Goal: Task Accomplishment & Management: Use online tool/utility

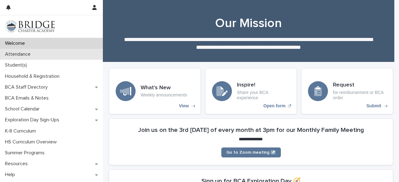
click at [59, 55] on div "Attendance" at bounding box center [51, 54] width 103 height 11
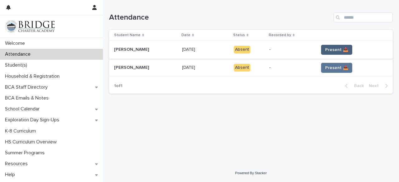
click at [332, 50] on span "Present 📥" at bounding box center [336, 50] width 23 height 6
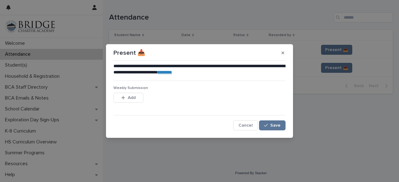
click at [172, 73] on link "********" at bounding box center [165, 72] width 14 height 4
click at [278, 125] on span "Save" at bounding box center [275, 126] width 10 height 4
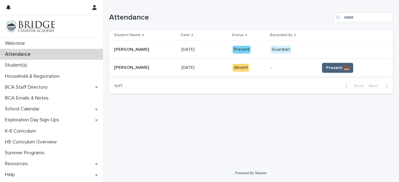
click at [342, 68] on span "Present 📥" at bounding box center [337, 68] width 23 height 6
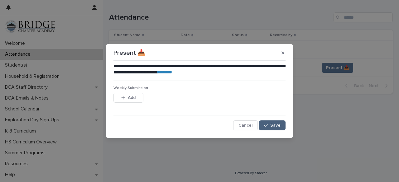
click at [276, 126] on span "Save" at bounding box center [275, 126] width 10 height 4
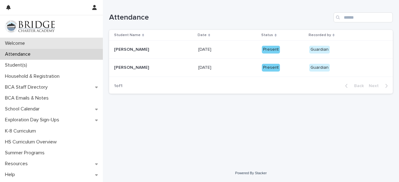
click at [17, 43] on p "Welcome" at bounding box center [15, 44] width 27 height 6
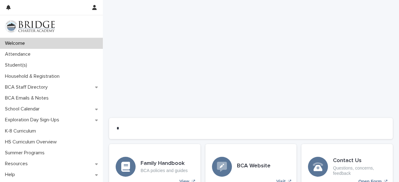
scroll to position [484, 0]
